Goal: Information Seeking & Learning: Learn about a topic

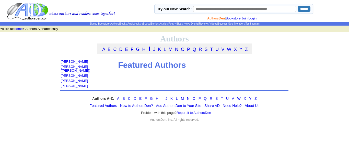
click at [214, 18] on link "AuthorsDen" at bounding box center [216, 18] width 18 height 4
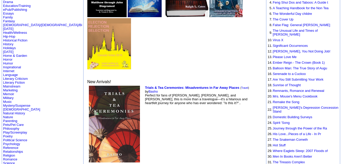
scroll to position [82, 0]
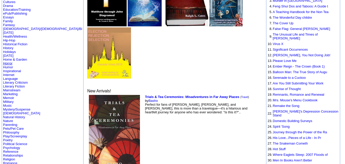
click at [11, 61] on link "Horror" at bounding box center [7, 63] width 9 height 4
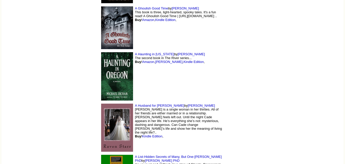
scroll to position [938, 0]
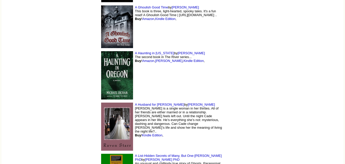
drag, startPoint x: 128, startPoint y: 105, endPoint x: 225, endPoint y: 55, distance: 108.3
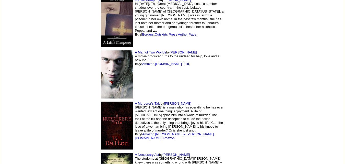
scroll to position [1132, 0]
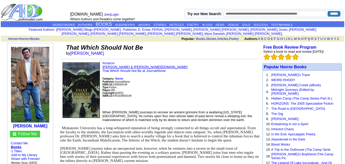
click at [130, 65] on link "[PERSON_NAME] & [PERSON_NAME][DOMAIN_NAME]" at bounding box center [144, 67] width 85 height 4
click at [105, 61] on link "Amazon" at bounding box center [108, 63] width 12 height 4
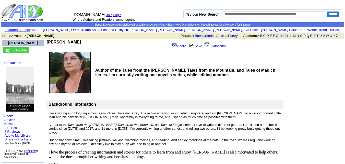
click at [280, 50] on td "Author of the Tales from the [PERSON_NAME], Tales from the Mountain, and Tales …" at bounding box center [189, 72] width 190 height 45
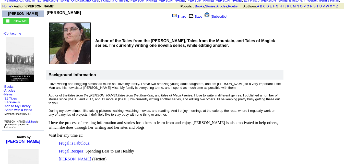
scroll to position [30, 0]
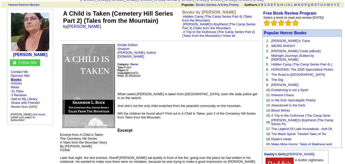
scroll to position [36, 0]
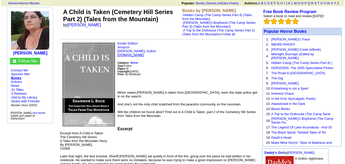
click at [127, 53] on link "Amazon.com" at bounding box center [131, 55] width 27 height 4
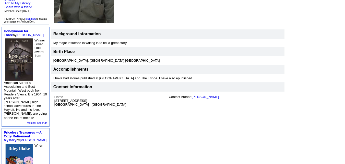
scroll to position [133, 0]
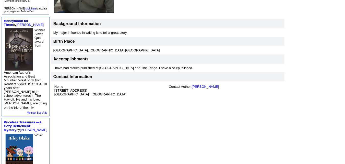
click at [243, 85] on td "Contact Author: Alan Zacher" at bounding box center [225, 91] width 114 height 14
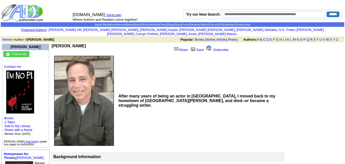
scroll to position [10, 0]
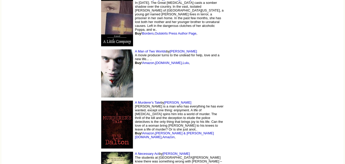
scroll to position [1132, 0]
